Goal: Check status: Check status

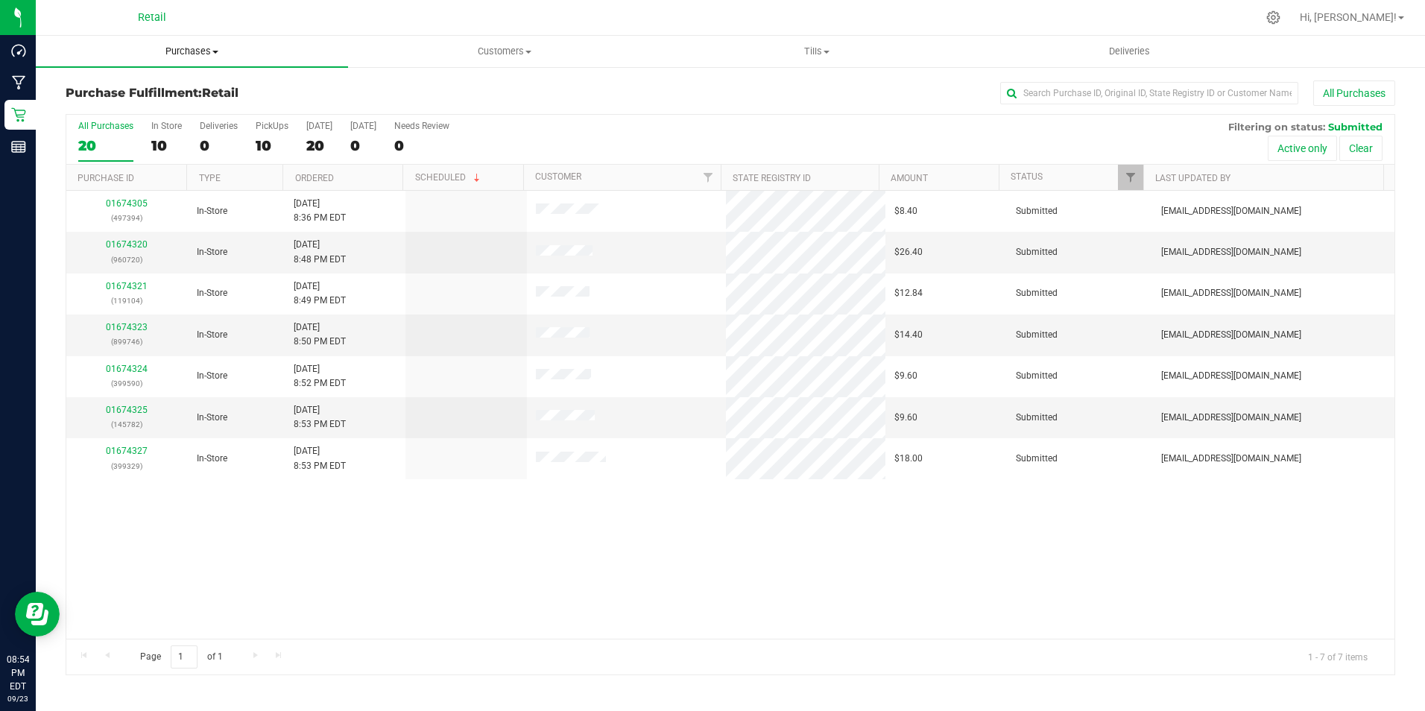
click at [183, 45] on span "Purchases" at bounding box center [192, 51] width 312 height 13
click at [121, 101] on span "Fulfillment" at bounding box center [82, 107] width 92 height 13
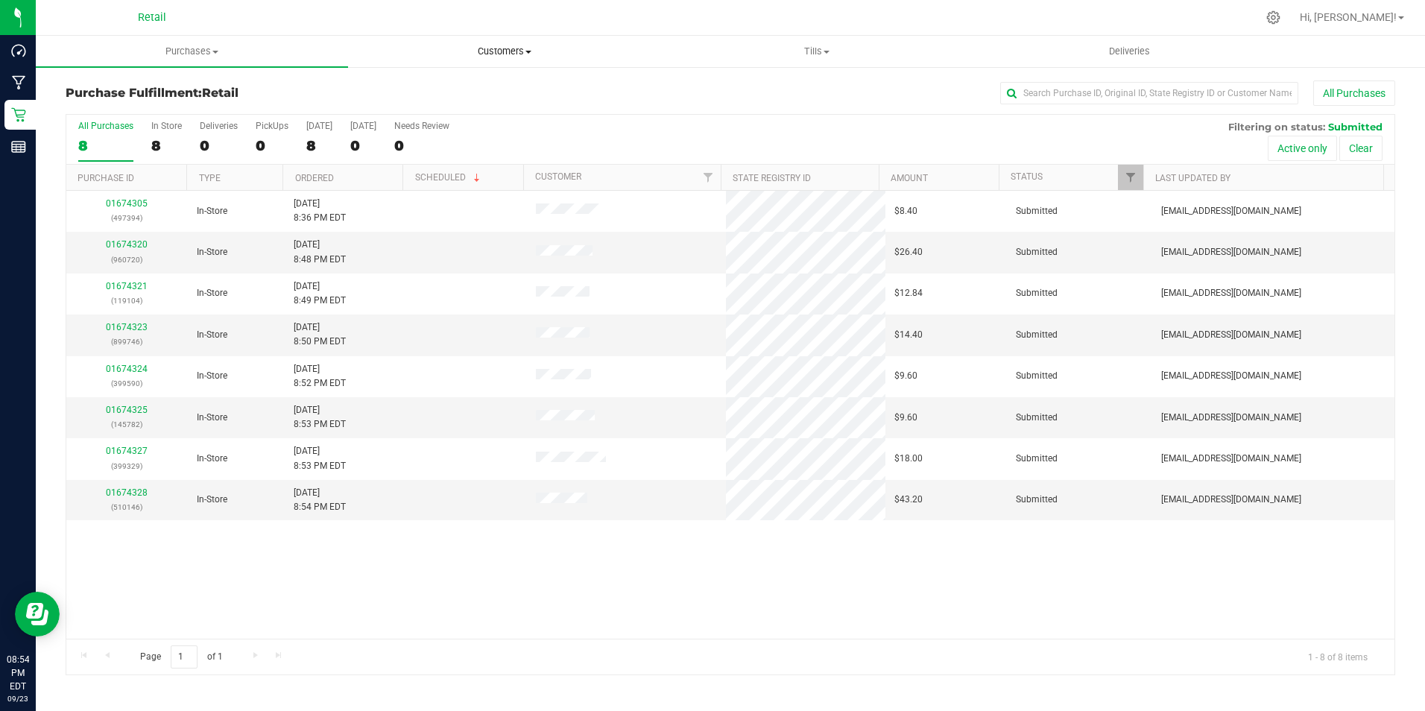
click at [501, 53] on span "Customers" at bounding box center [504, 51] width 311 height 13
click at [437, 89] on span "All customers" at bounding box center [401, 89] width 107 height 13
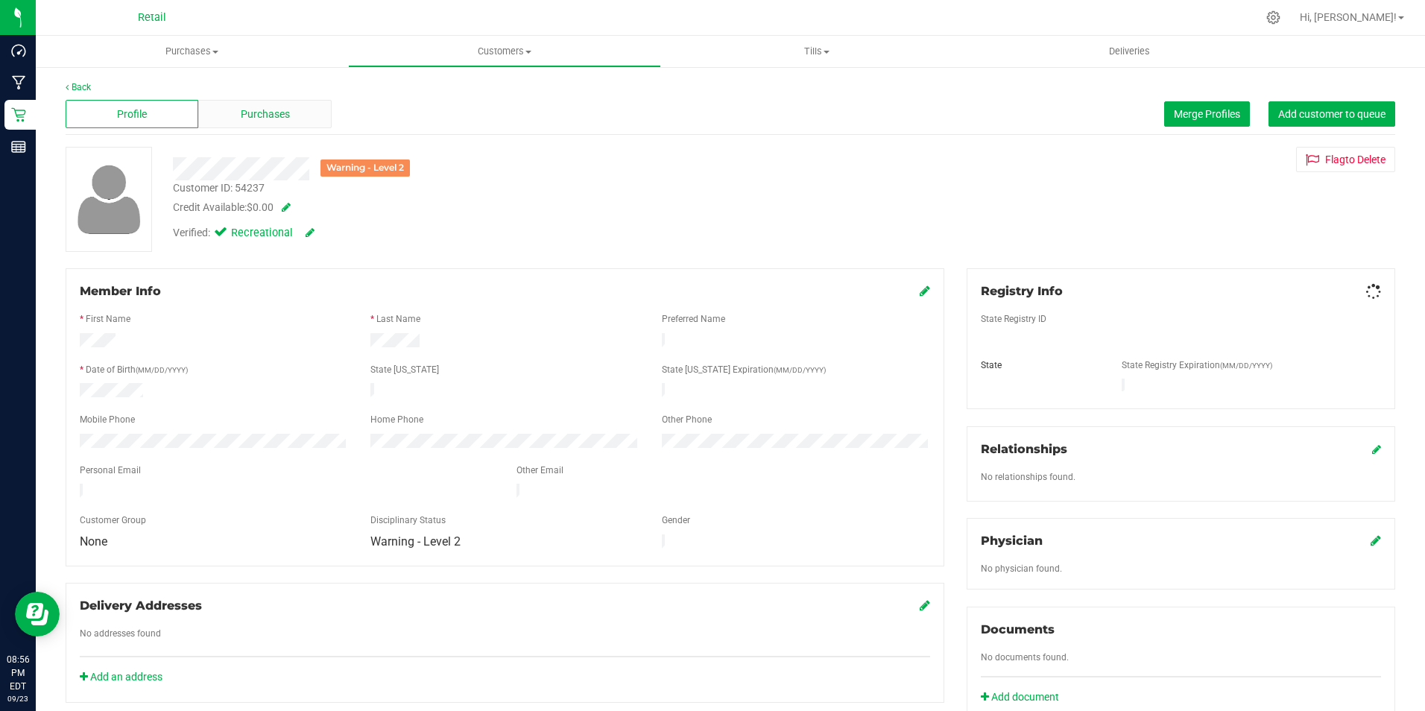
click at [260, 113] on span "Purchases" at bounding box center [265, 115] width 49 height 16
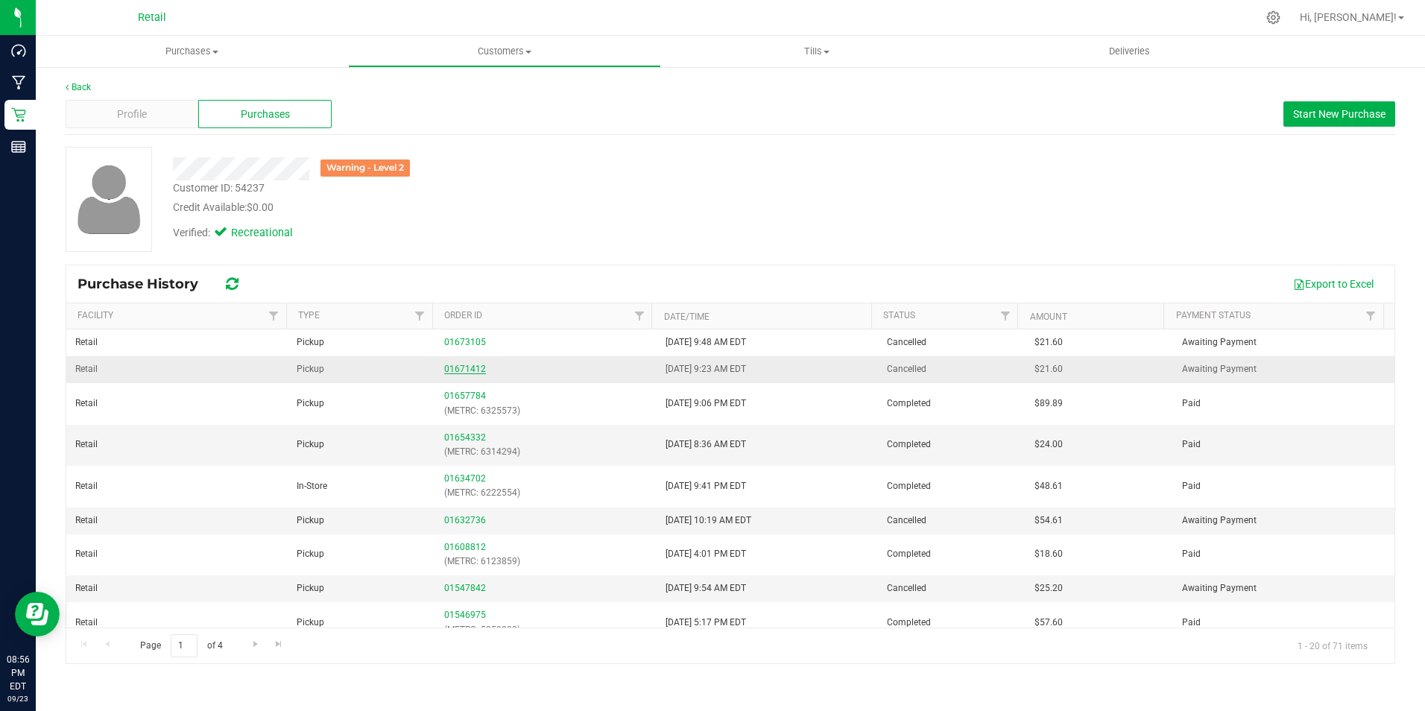
click at [454, 371] on link "01671412" at bounding box center [465, 369] width 42 height 10
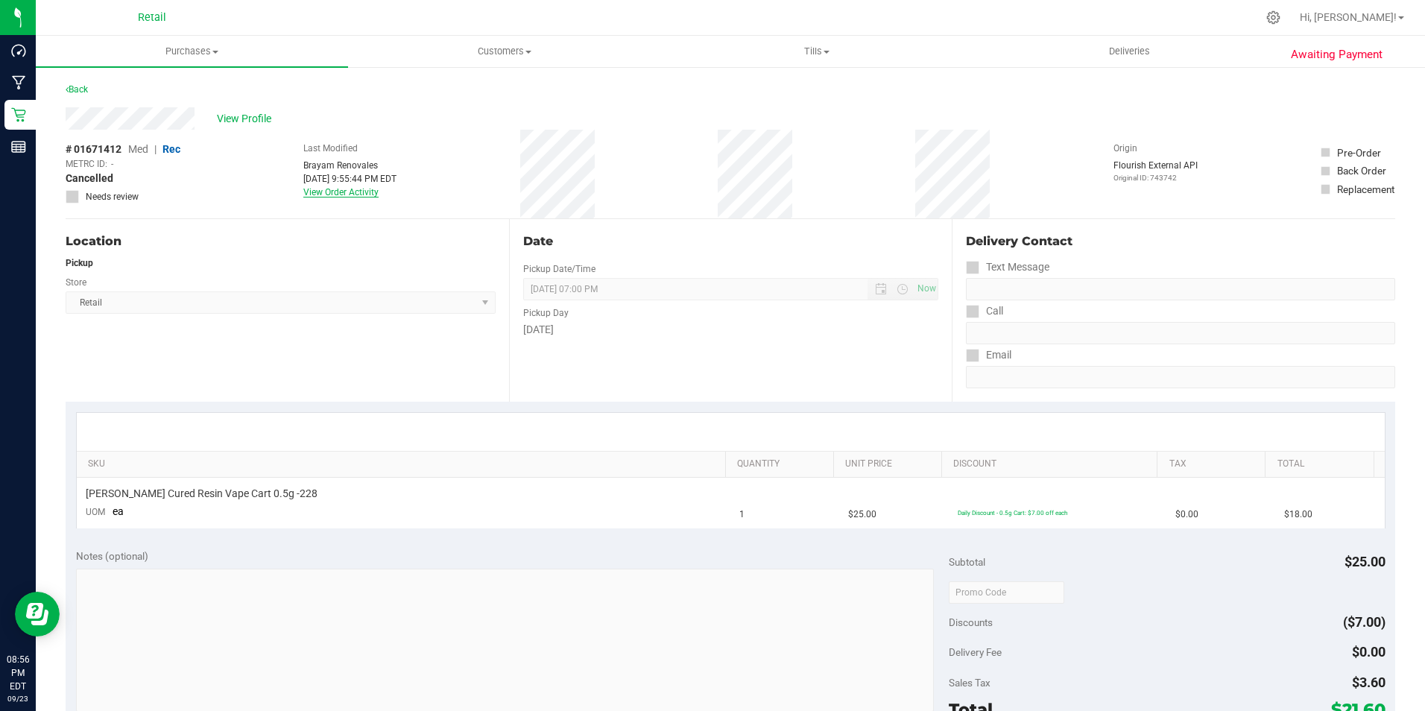
click at [373, 191] on link "View Order Activity" at bounding box center [340, 192] width 75 height 10
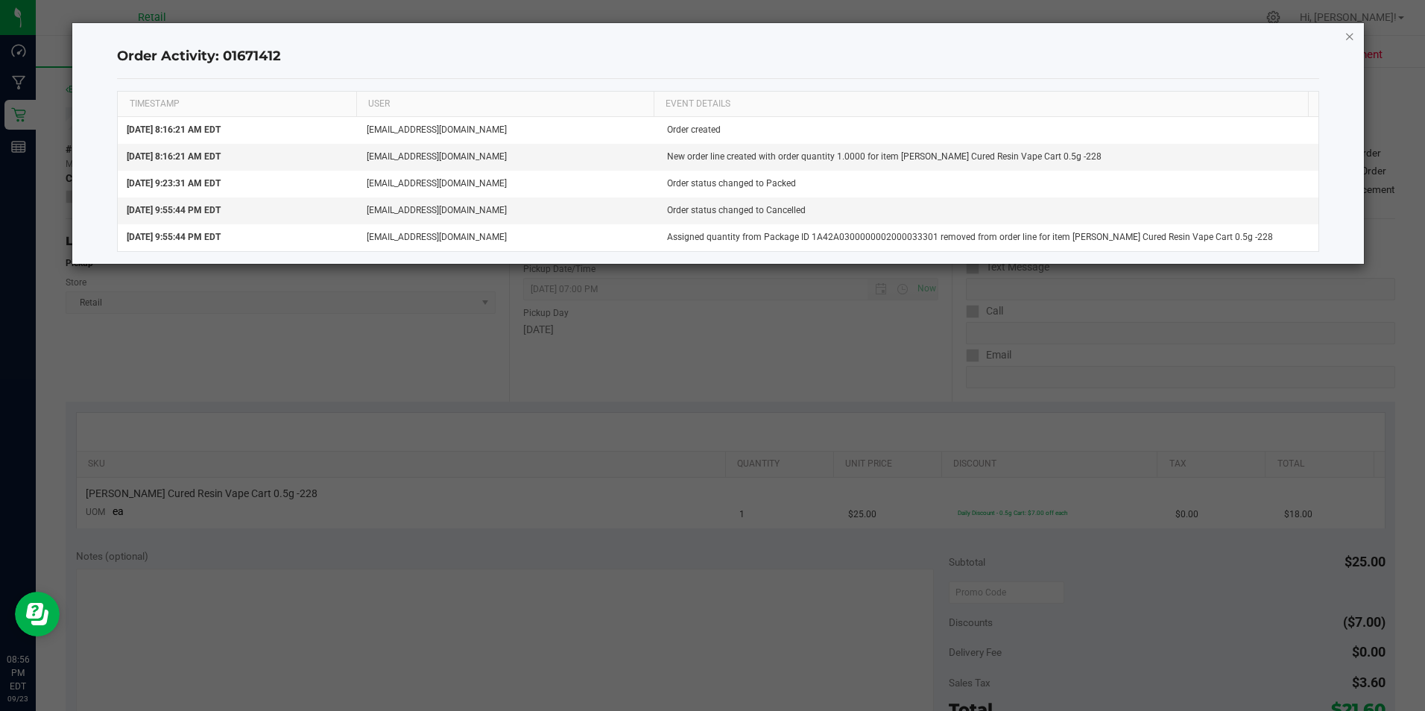
click at [1344, 39] on icon "button" at bounding box center [1349, 36] width 10 height 18
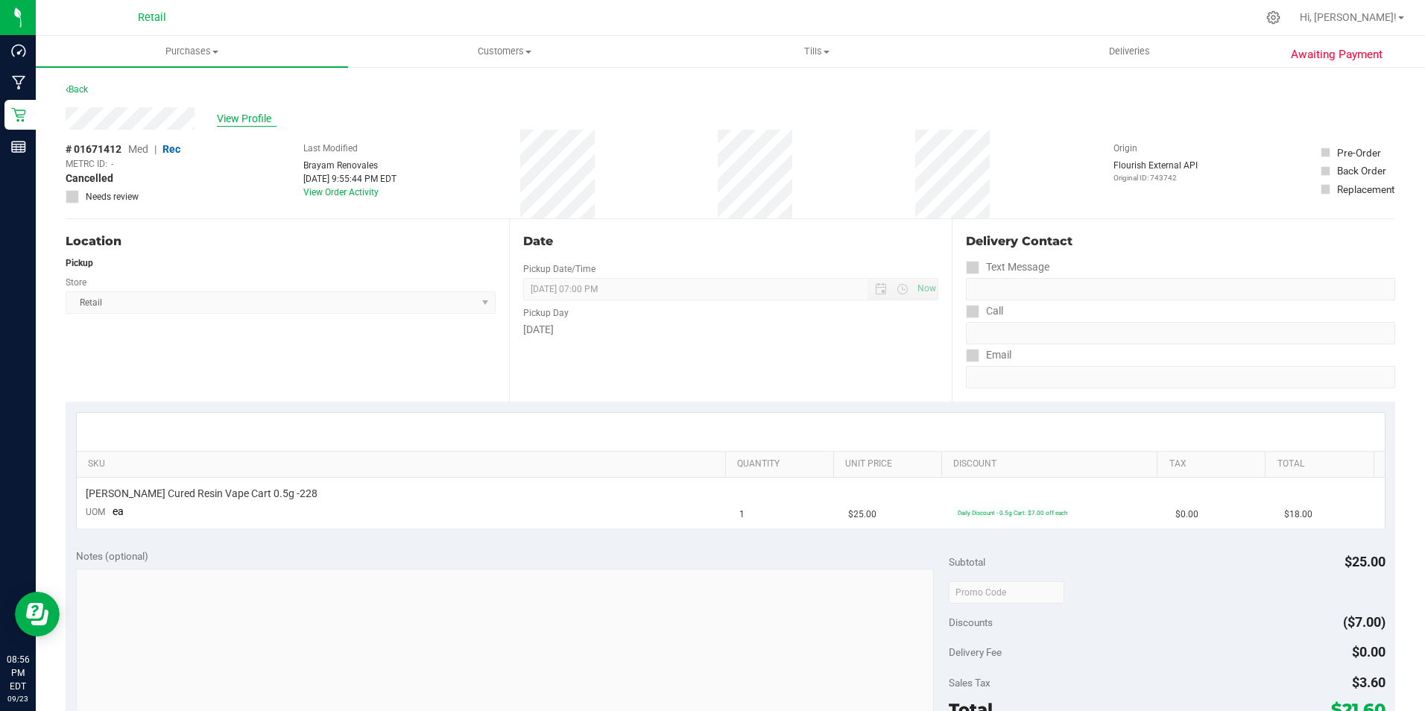
click at [228, 117] on span "View Profile" at bounding box center [247, 119] width 60 height 16
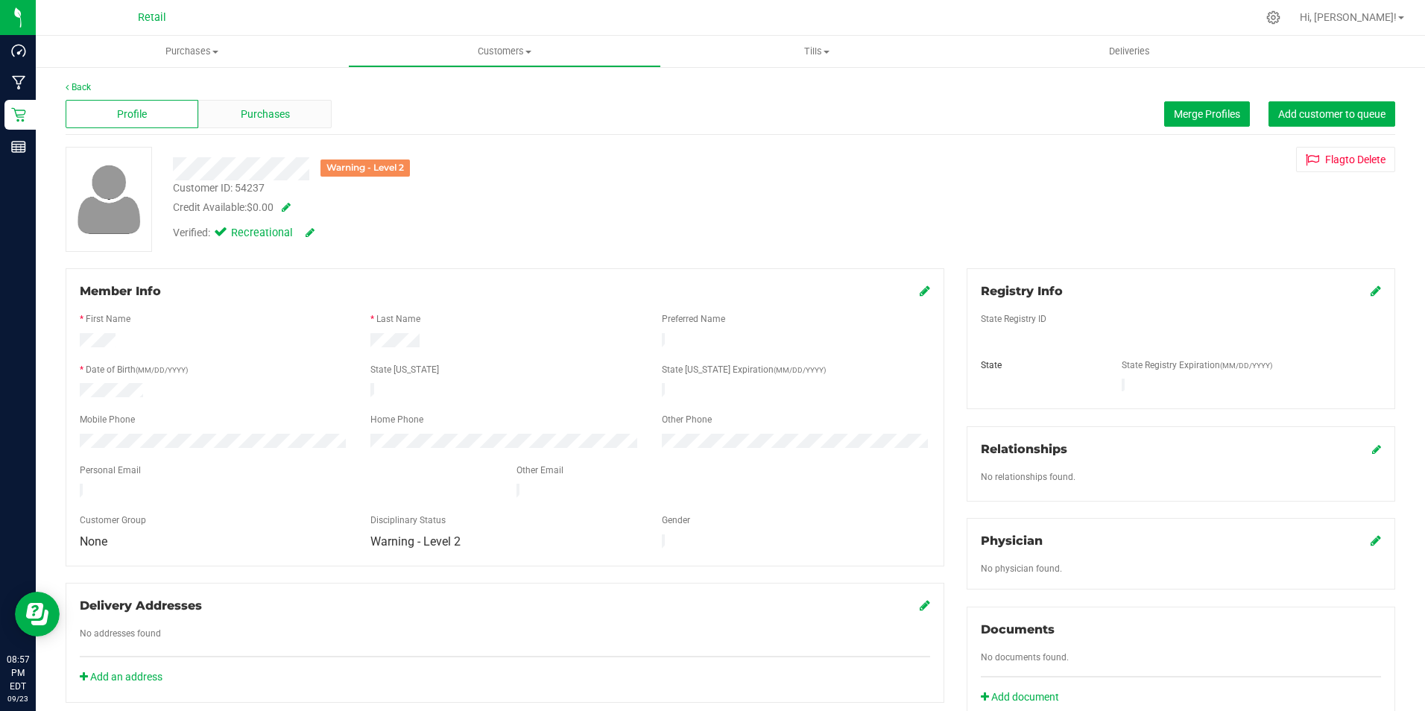
click at [262, 109] on span "Purchases" at bounding box center [265, 115] width 49 height 16
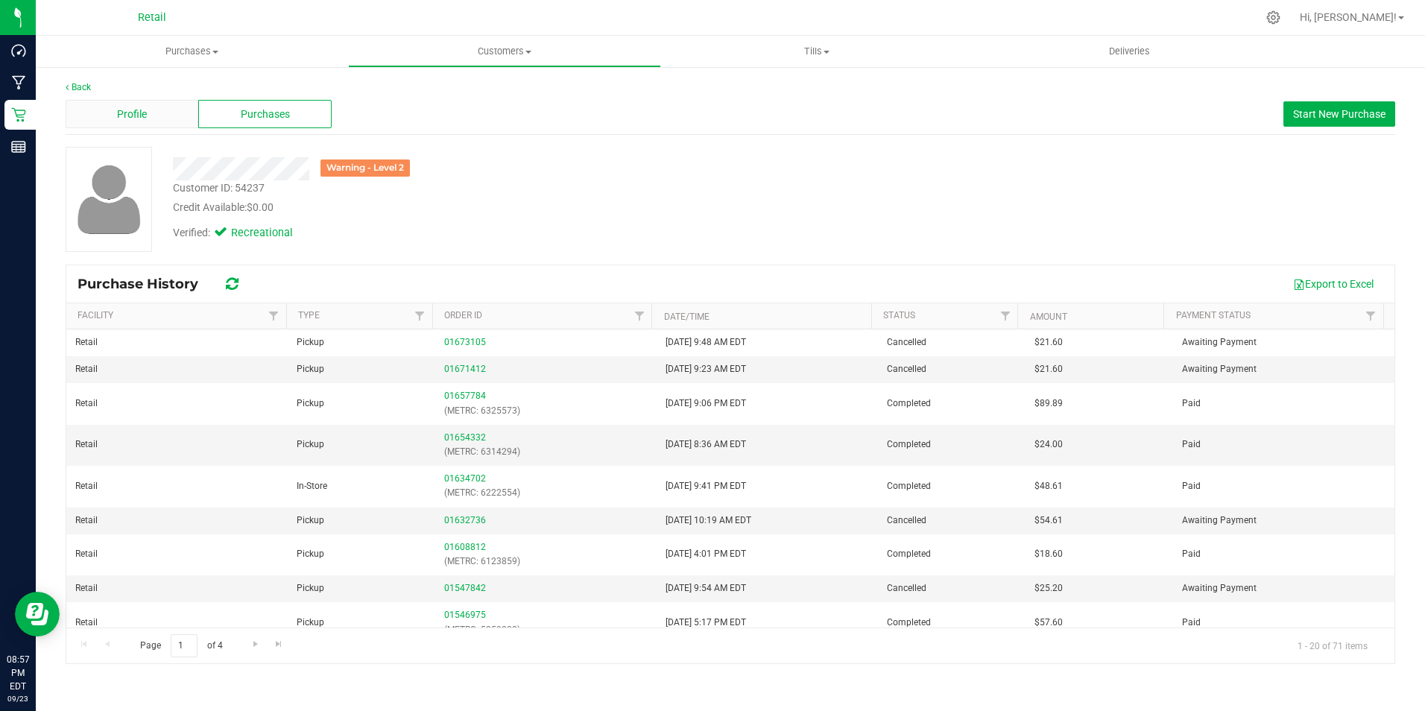
click at [149, 114] on div "Profile" at bounding box center [132, 114] width 133 height 28
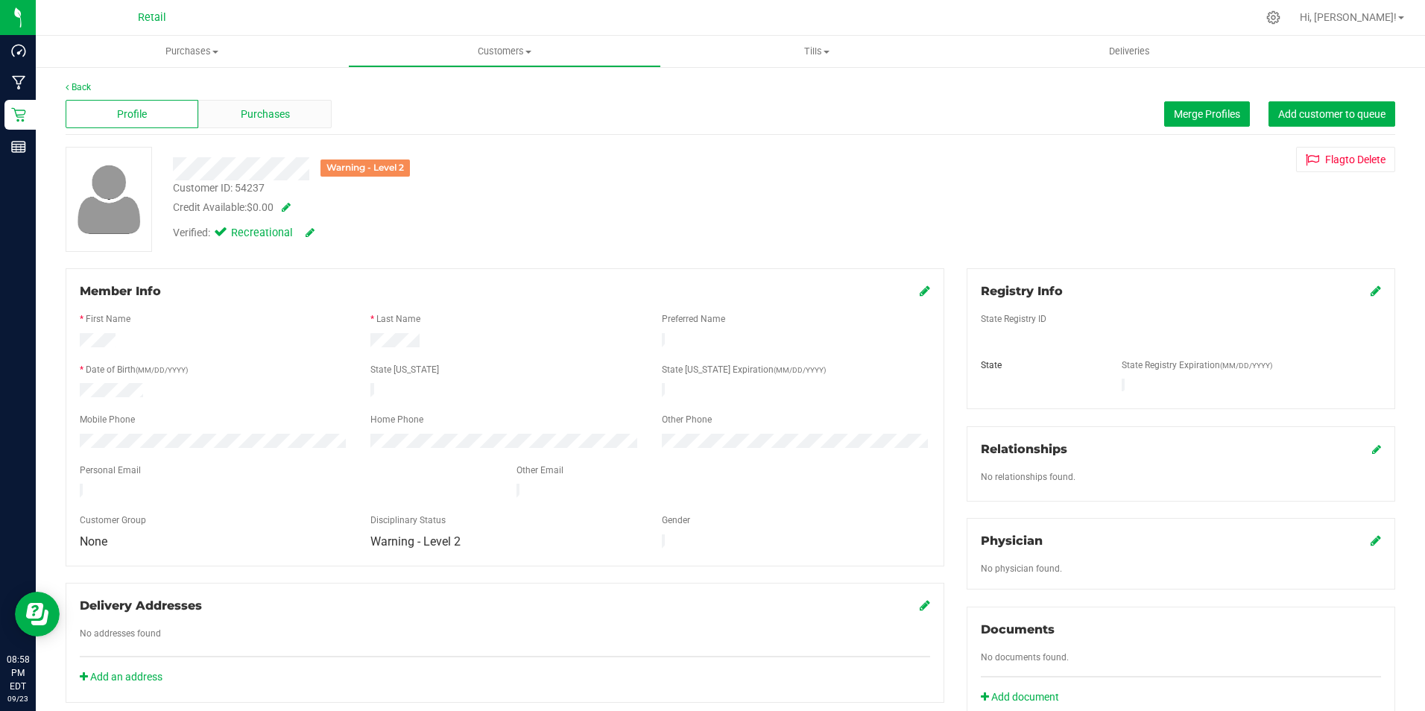
click at [300, 111] on div "Purchases" at bounding box center [264, 114] width 133 height 28
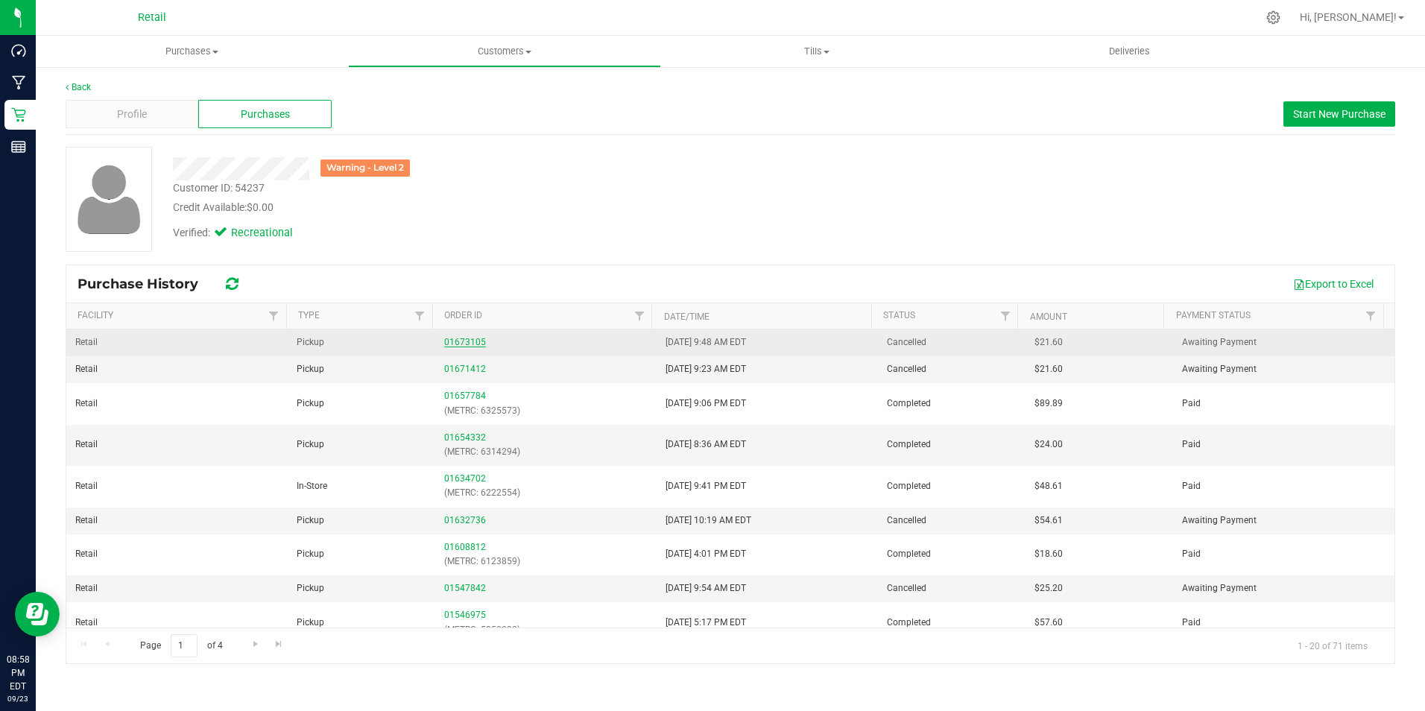
click at [463, 340] on link "01673105" at bounding box center [465, 342] width 42 height 10
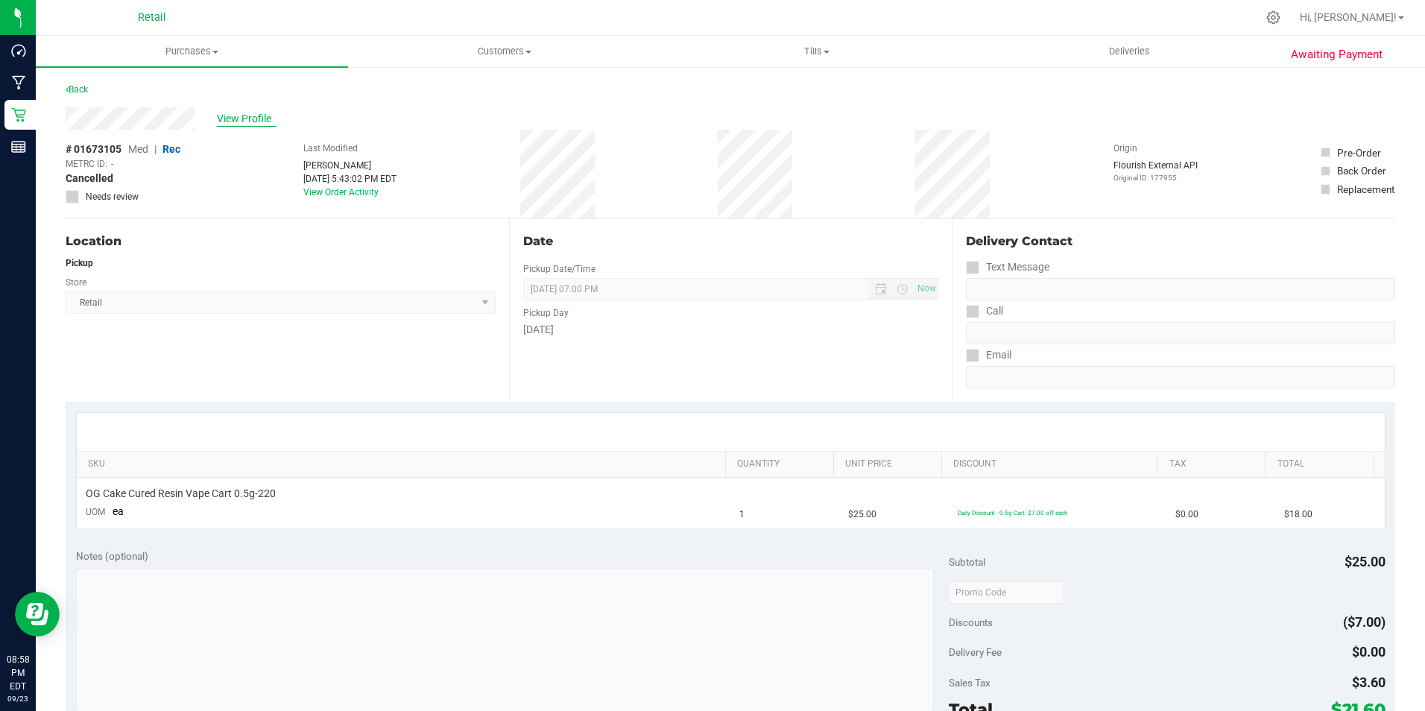
click at [243, 119] on span "View Profile" at bounding box center [247, 119] width 60 height 16
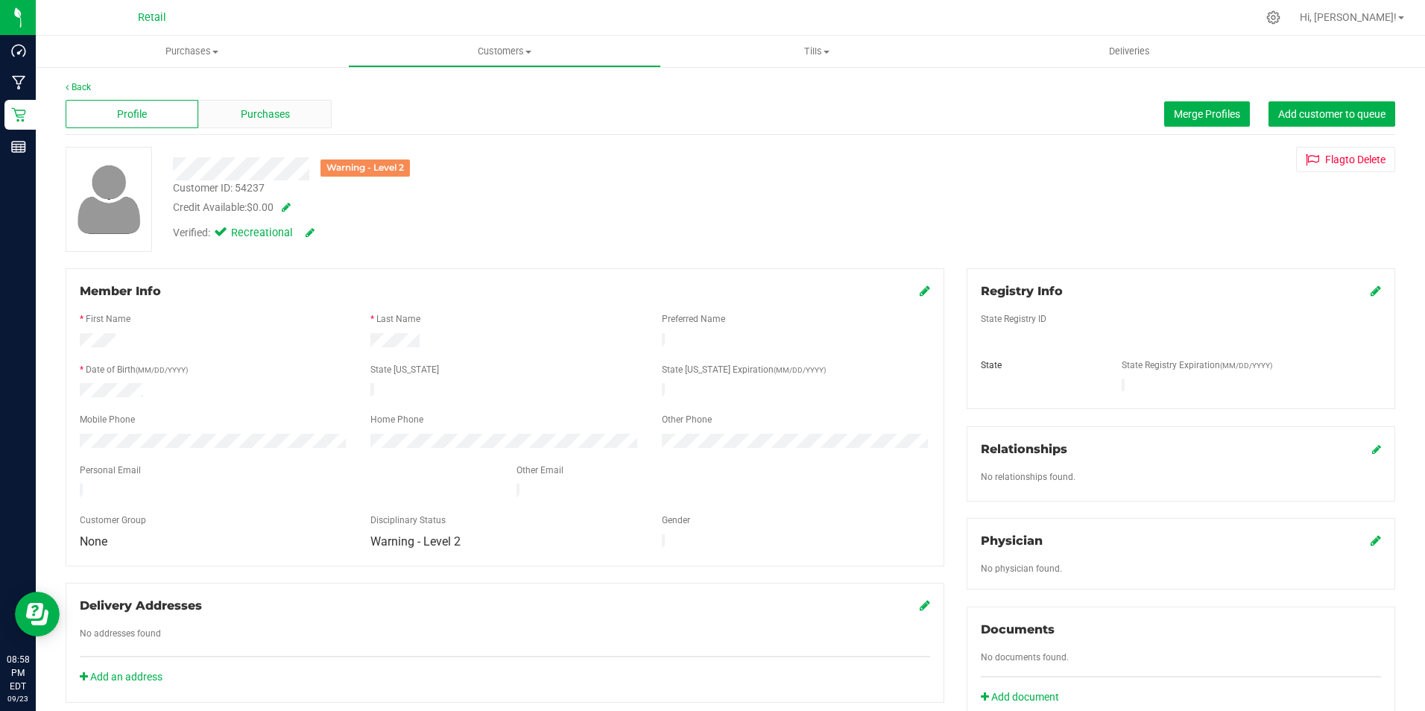
click at [291, 107] on div "Purchases" at bounding box center [264, 114] width 133 height 28
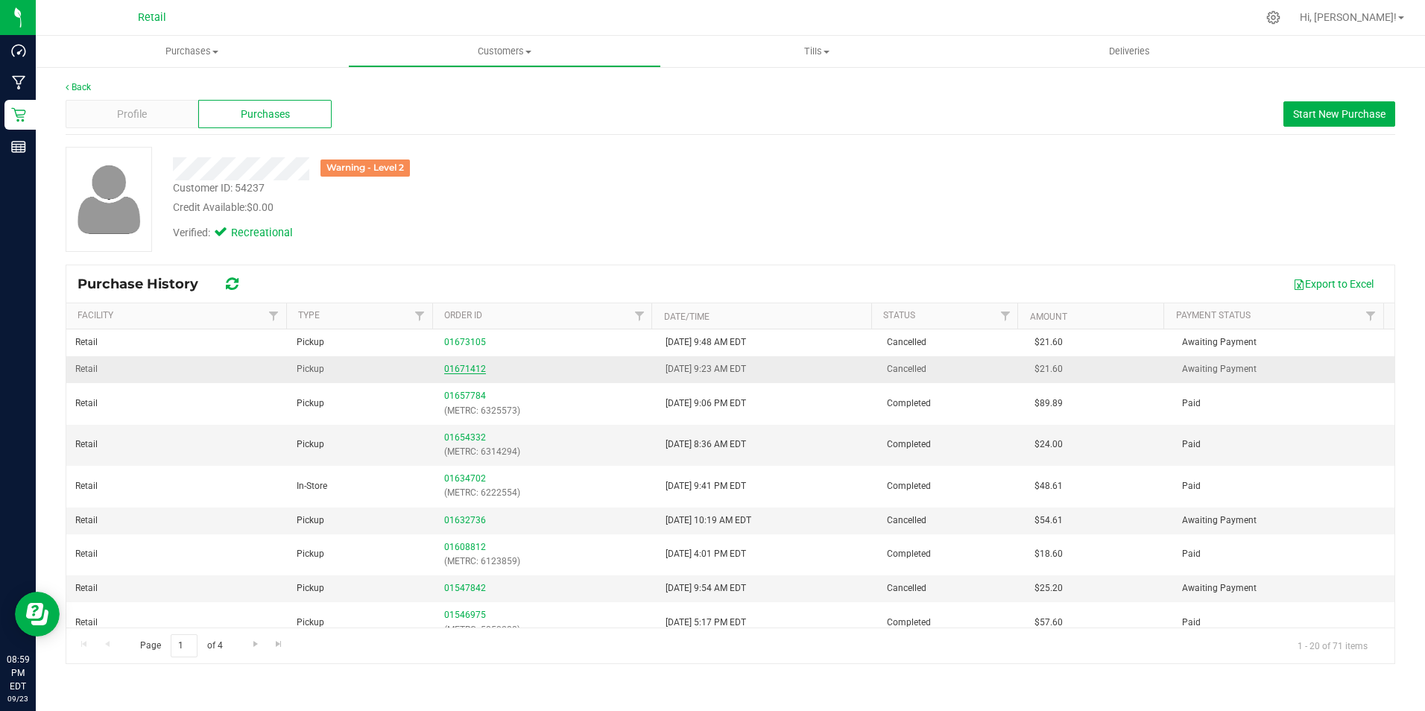
click at [460, 366] on link "01671412" at bounding box center [465, 369] width 42 height 10
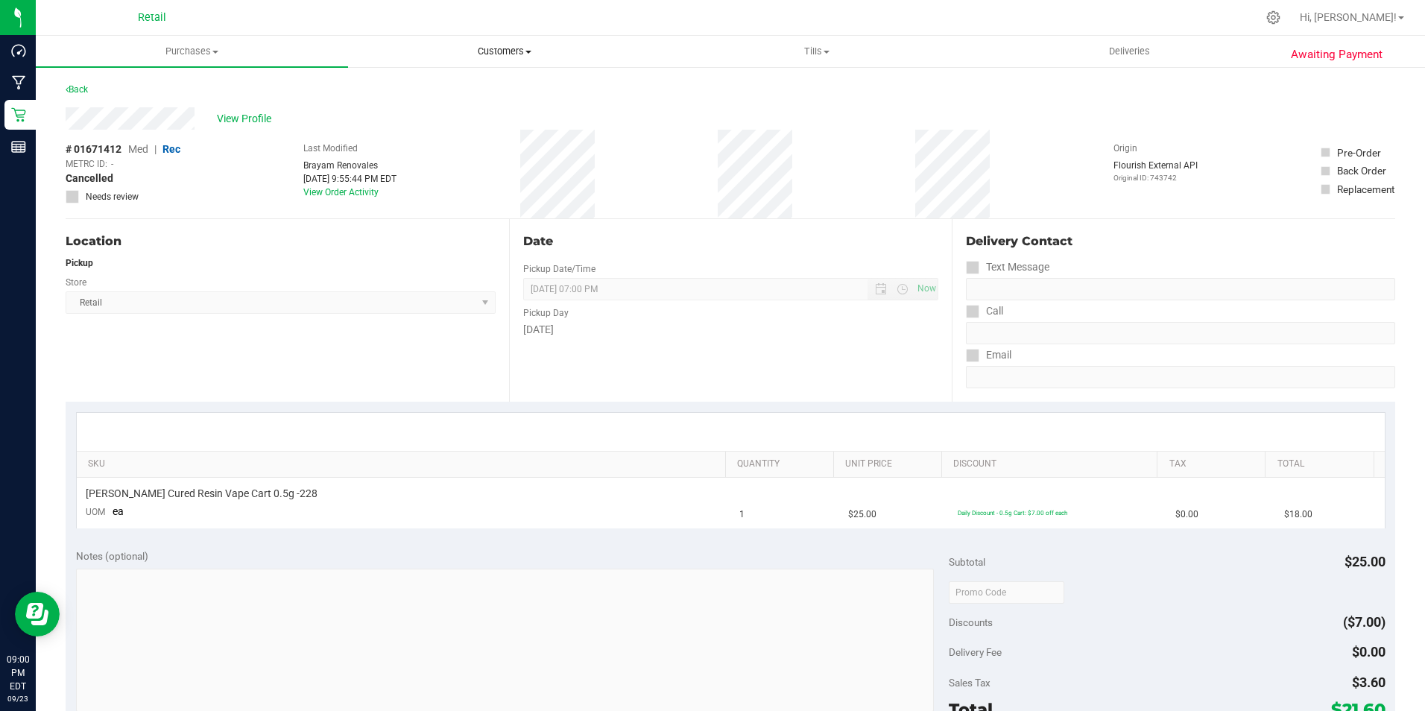
click at [527, 51] on span at bounding box center [528, 52] width 6 height 3
click at [440, 90] on span "All customers" at bounding box center [401, 89] width 107 height 13
